Goal: Task Accomplishment & Management: Use online tool/utility

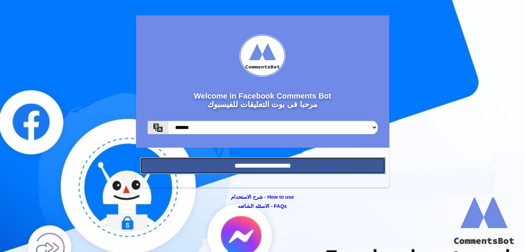
click at [272, 164] on input "**********" at bounding box center [262, 165] width 245 height 17
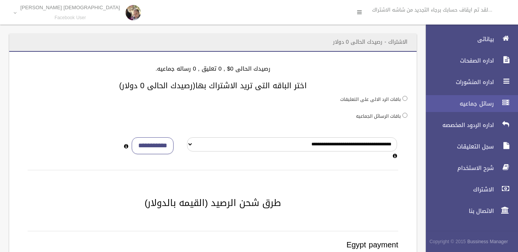
click at [496, 102] on link "رسائل جماعيه" at bounding box center [468, 103] width 99 height 17
